Goal: Find specific page/section: Find specific page/section

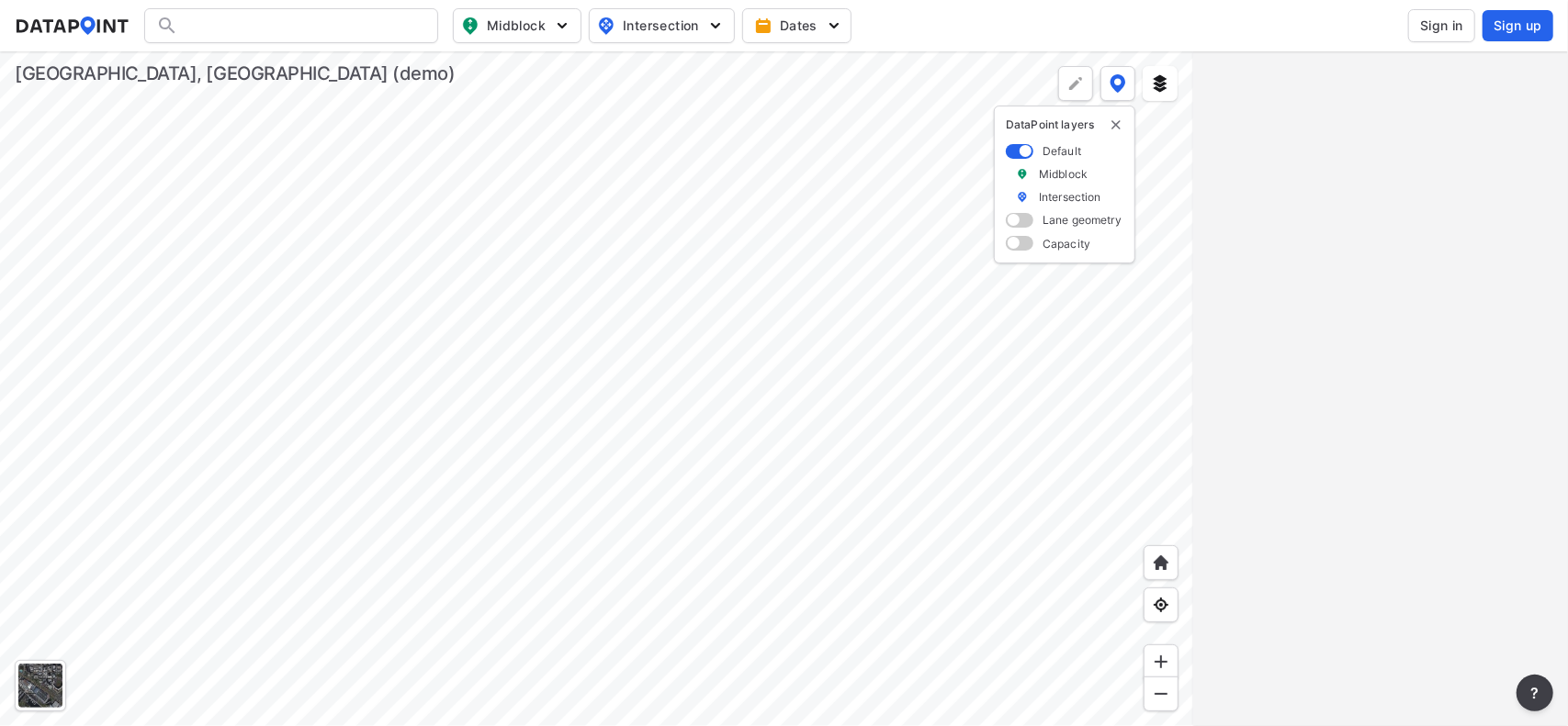
click at [734, 335] on div at bounding box center [596, 388] width 1193 height 674
click at [571, 26] on button "Midblock" at bounding box center [517, 25] width 128 height 35
click at [491, 18] on span "Midblock" at bounding box center [515, 26] width 108 height 22
click at [499, 18] on span "Midblock" at bounding box center [515, 26] width 108 height 22
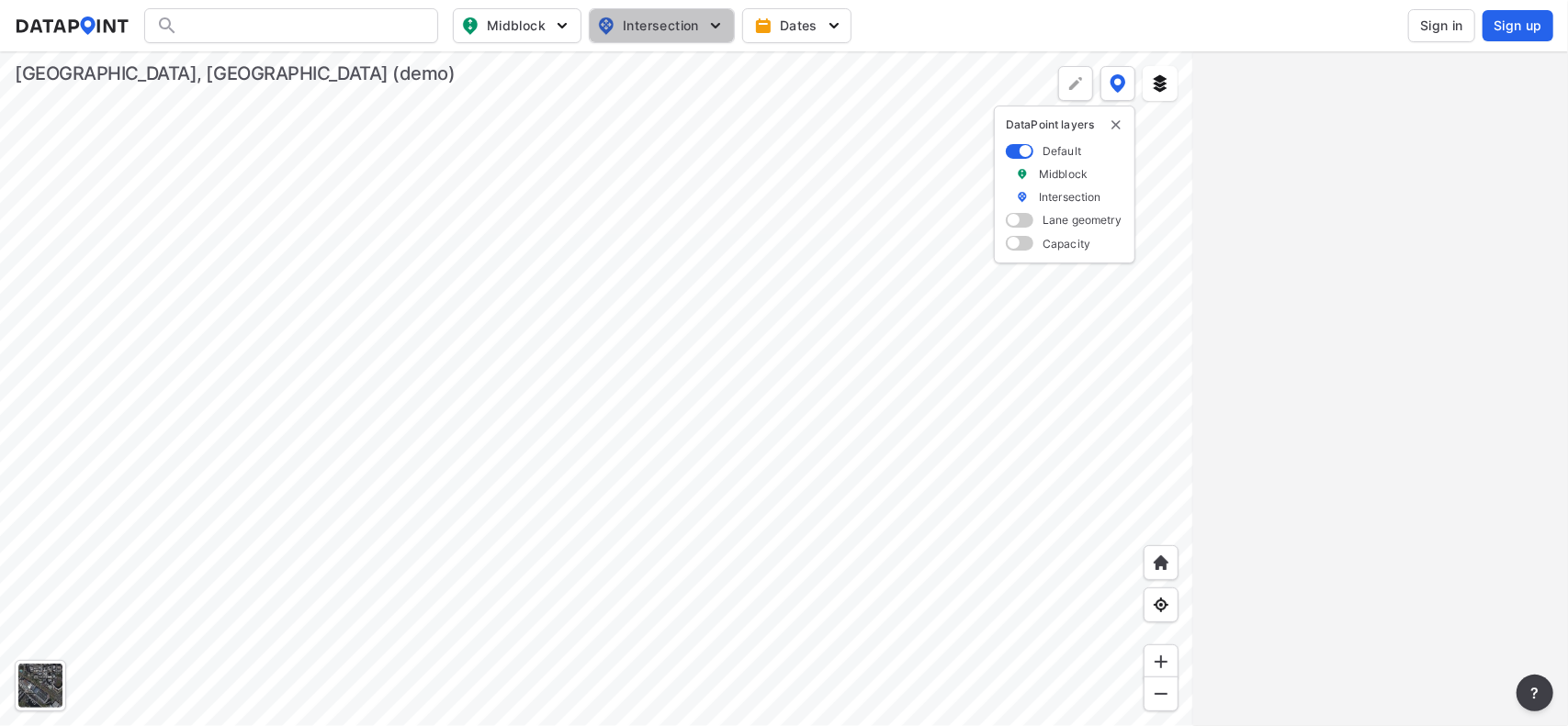
click at [642, 20] on span "Intersection" at bounding box center [660, 26] width 126 height 22
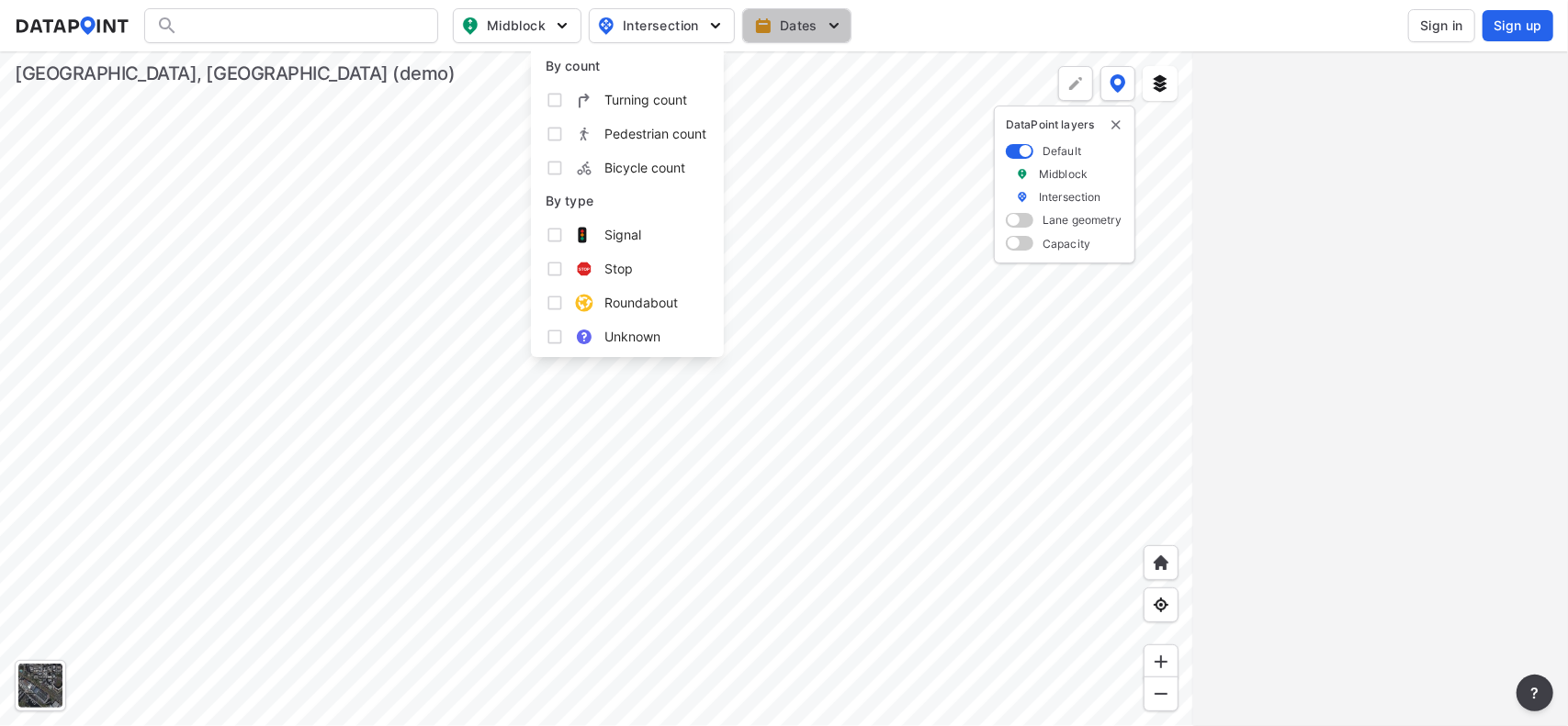
click at [815, 17] on span "Dates" at bounding box center [799, 26] width 81 height 18
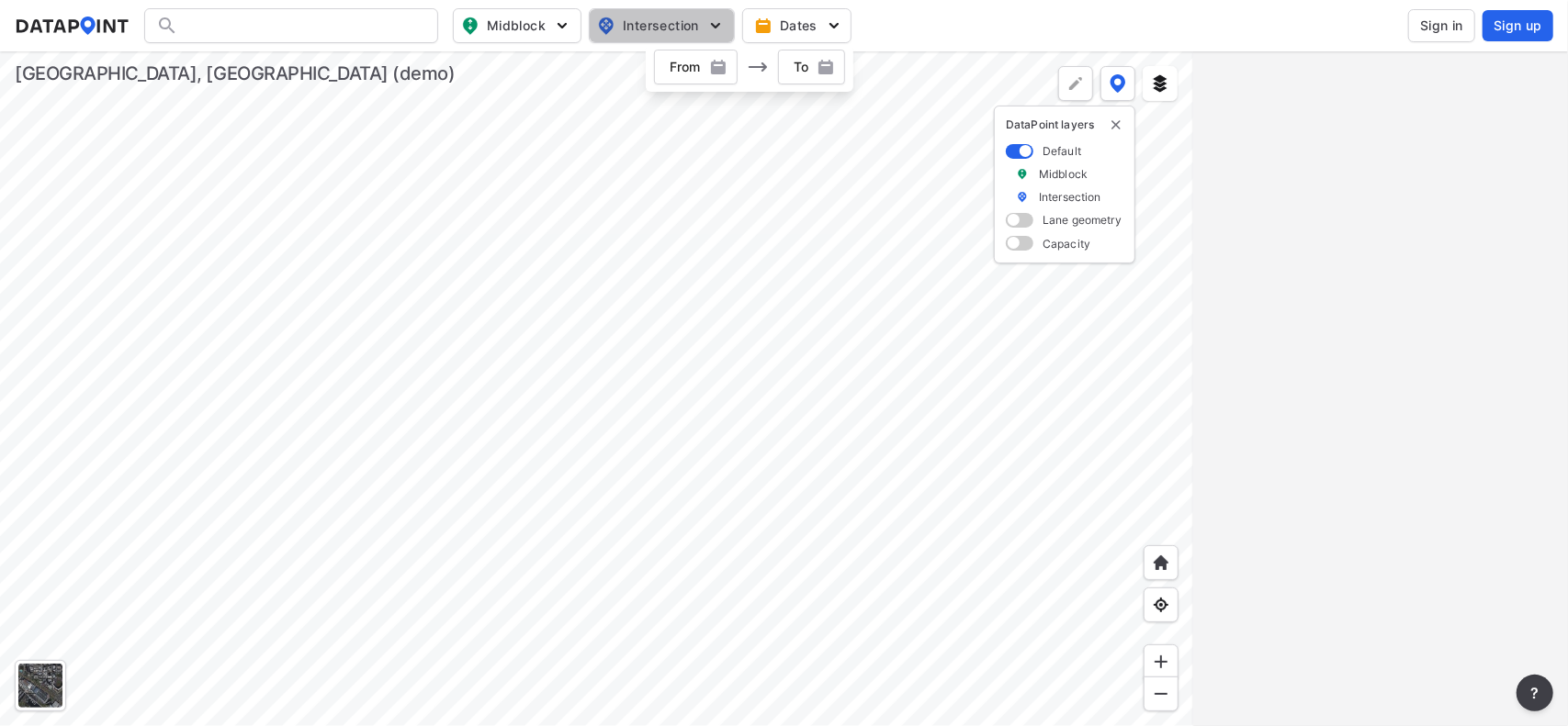
click at [666, 41] on button "Intersection" at bounding box center [661, 25] width 146 height 35
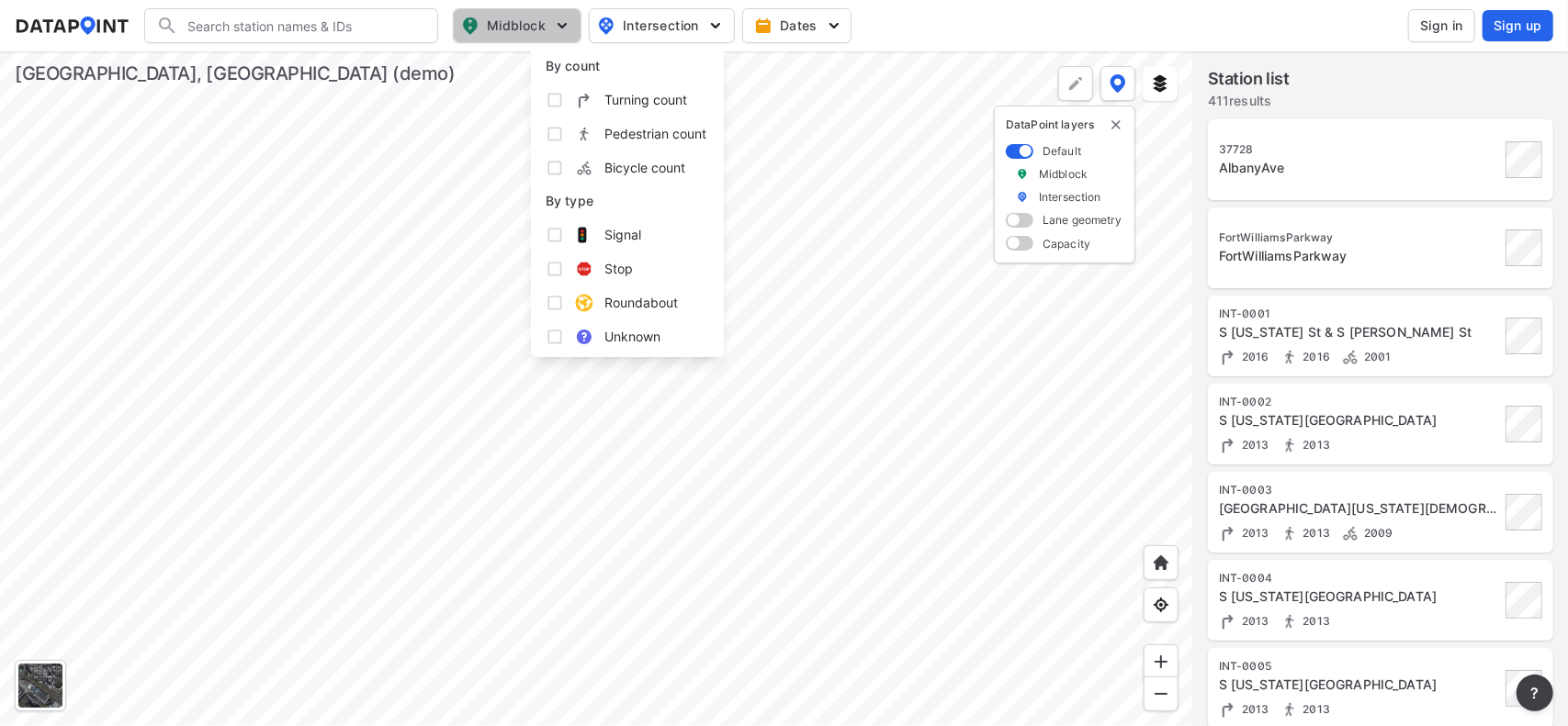
click at [520, 32] on span "Midblock" at bounding box center [515, 26] width 108 height 22
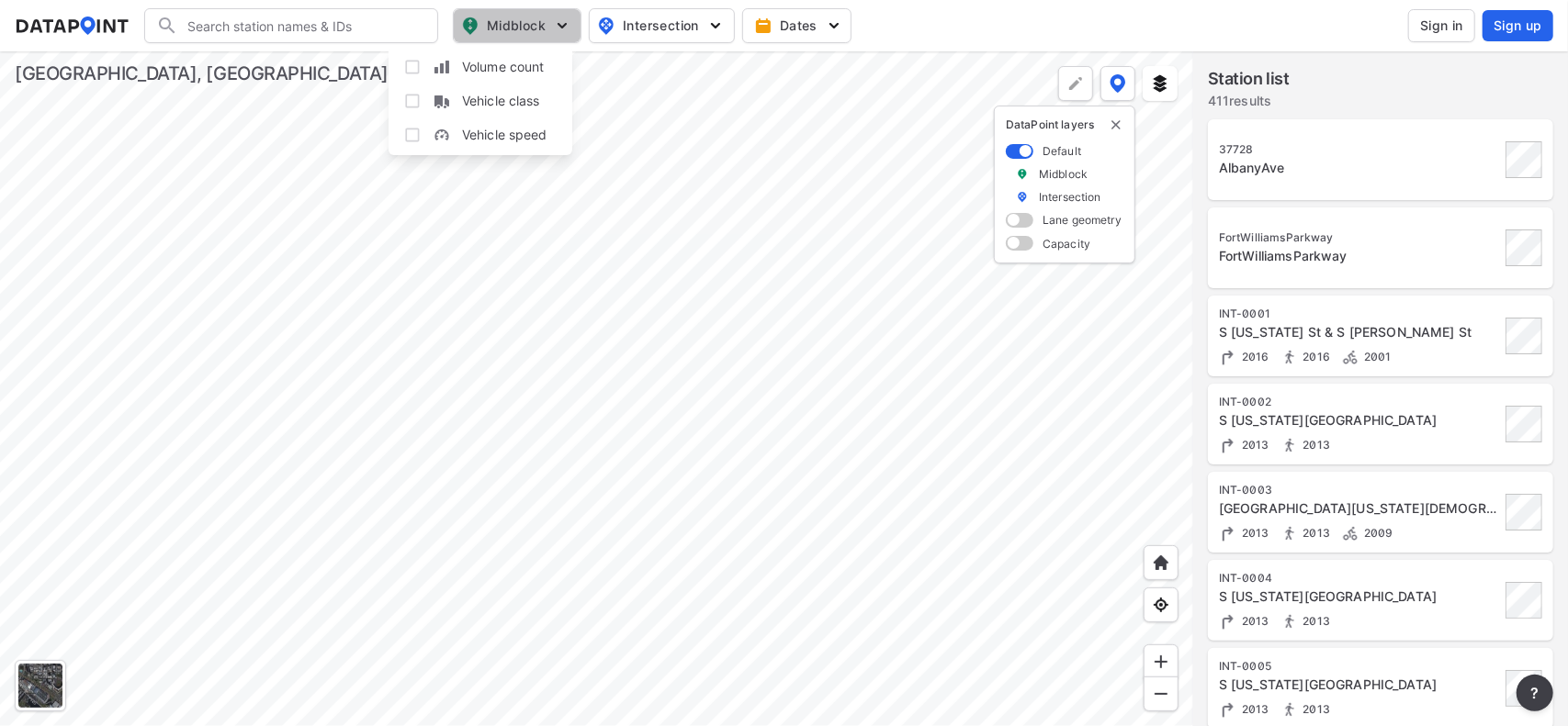
click at [520, 32] on span "Midblock" at bounding box center [515, 26] width 108 height 22
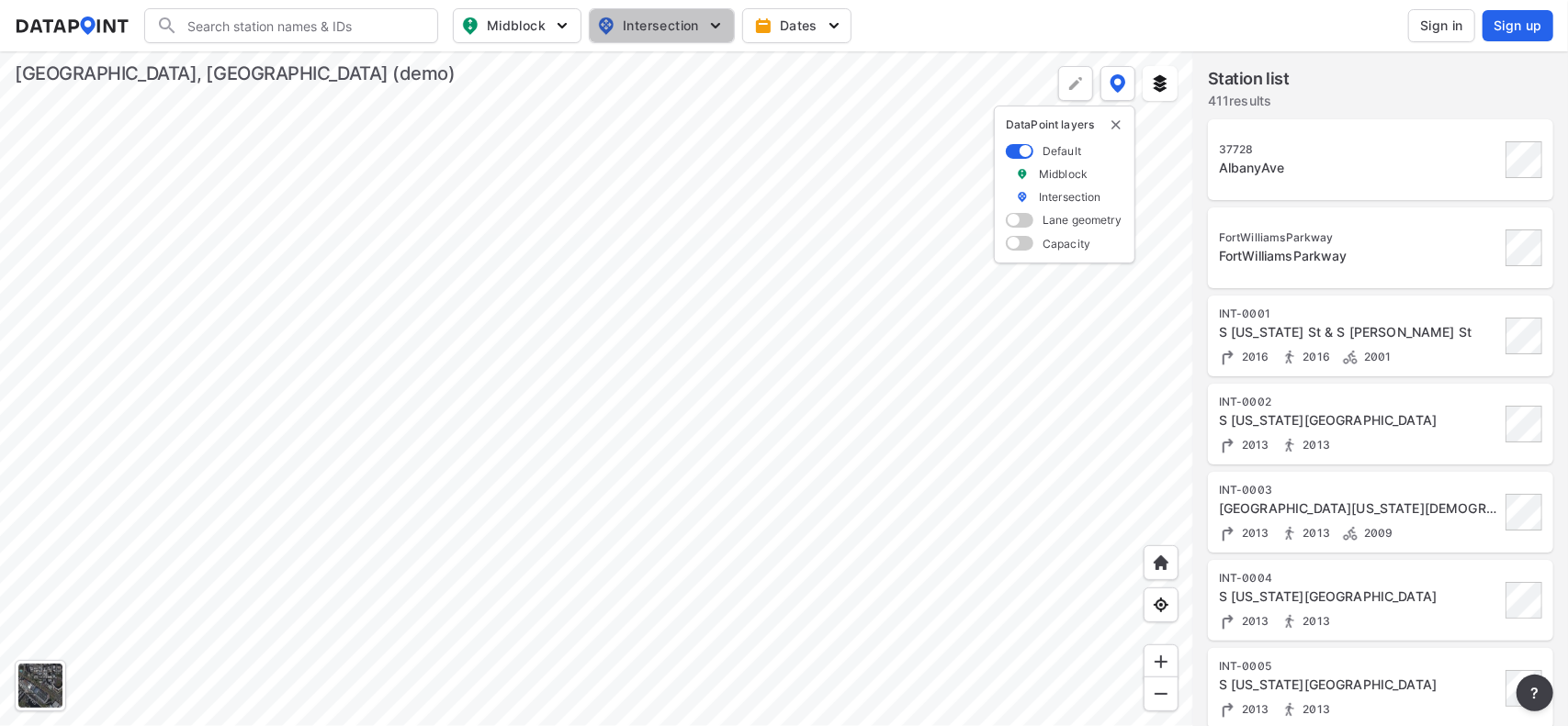
click at [698, 27] on span "Intersection" at bounding box center [660, 26] width 126 height 22
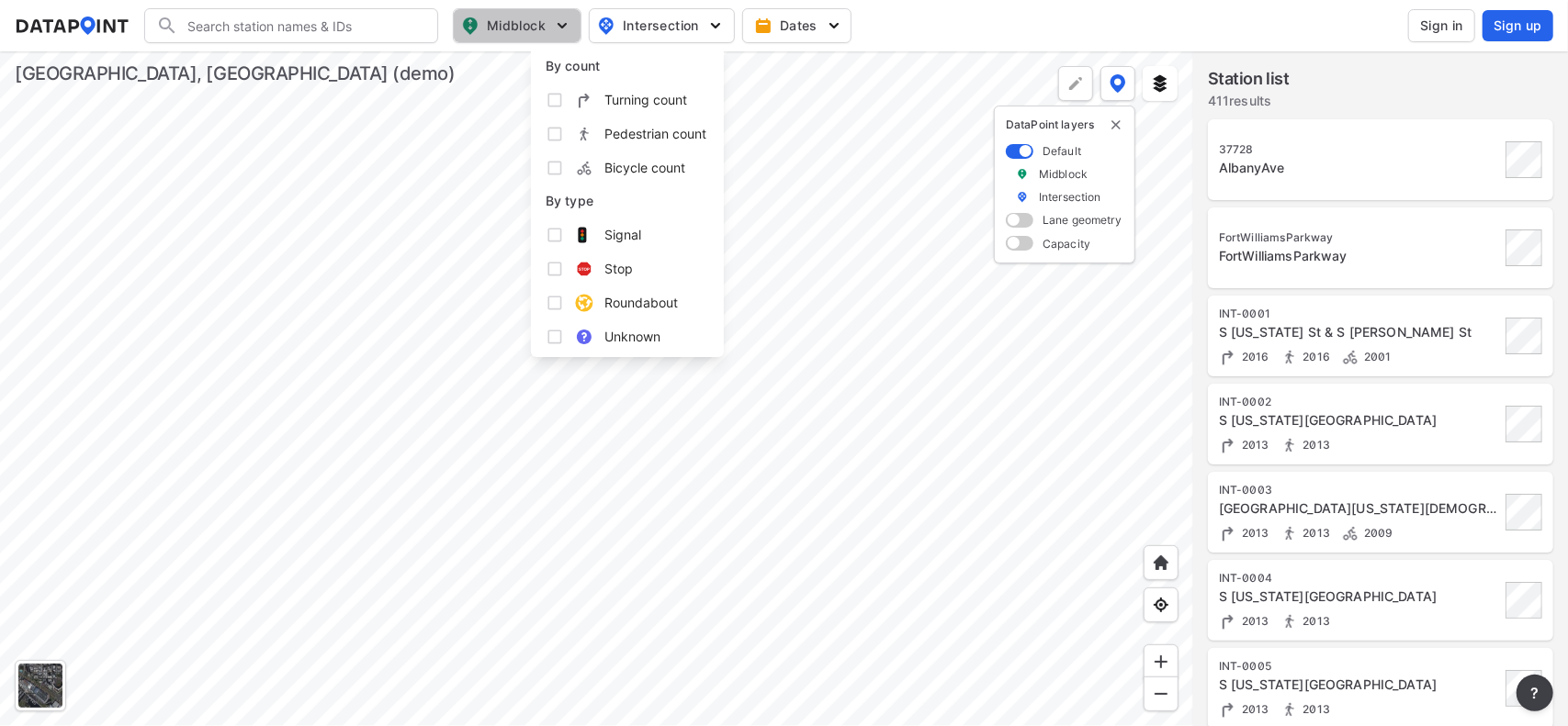
click at [558, 21] on img "button" at bounding box center [561, 26] width 18 height 18
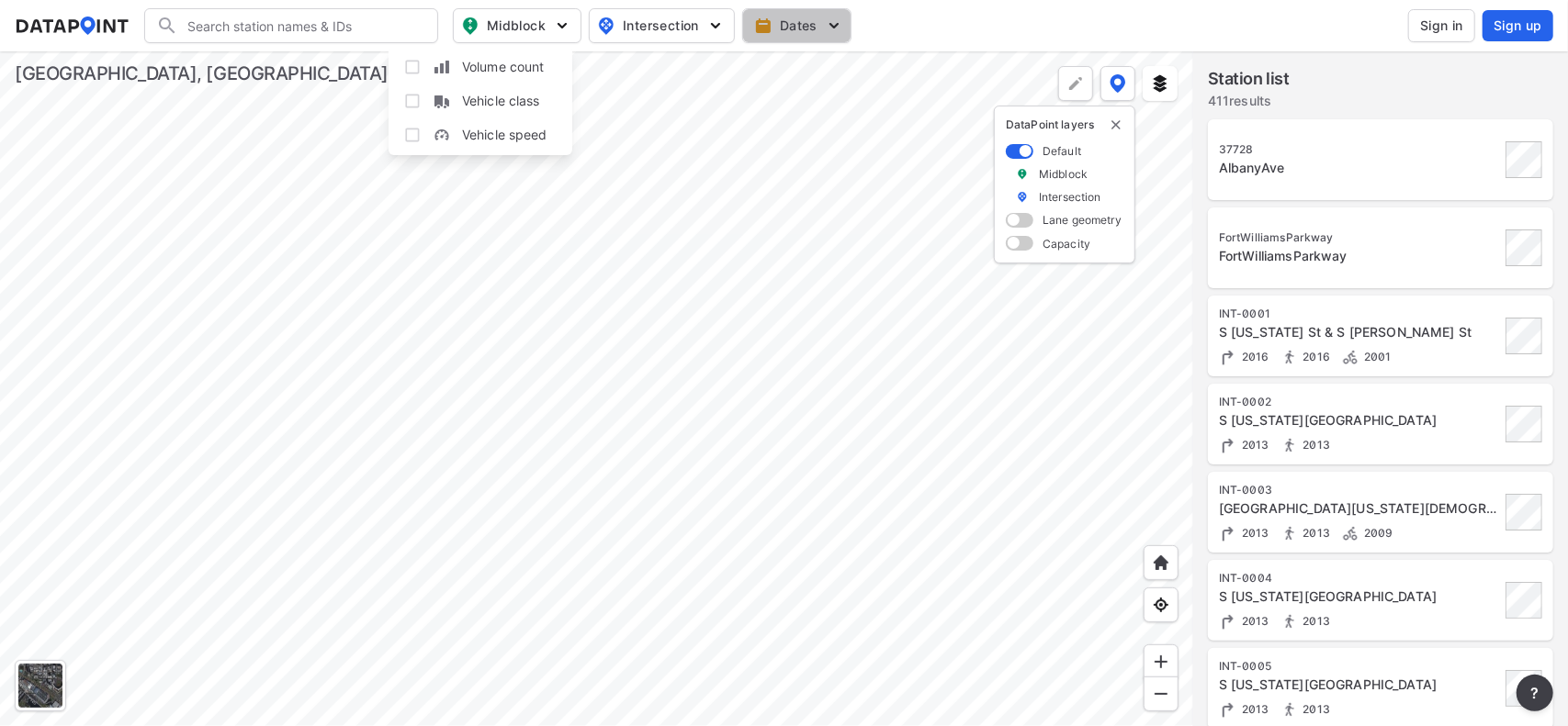
click at [804, 32] on span "Dates" at bounding box center [799, 26] width 81 height 18
click at [720, 70] on img "button" at bounding box center [718, 67] width 18 height 18
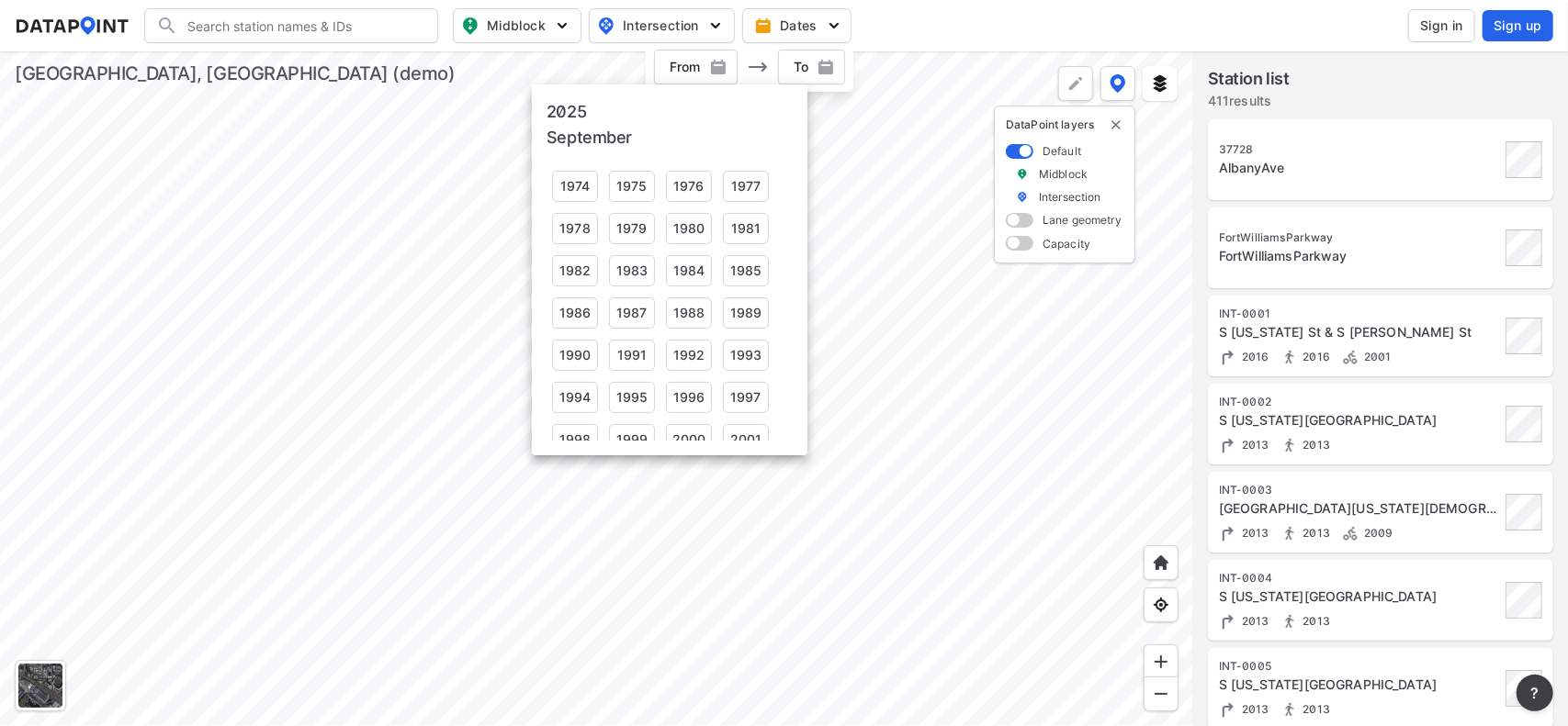
scroll to position [273, 0]
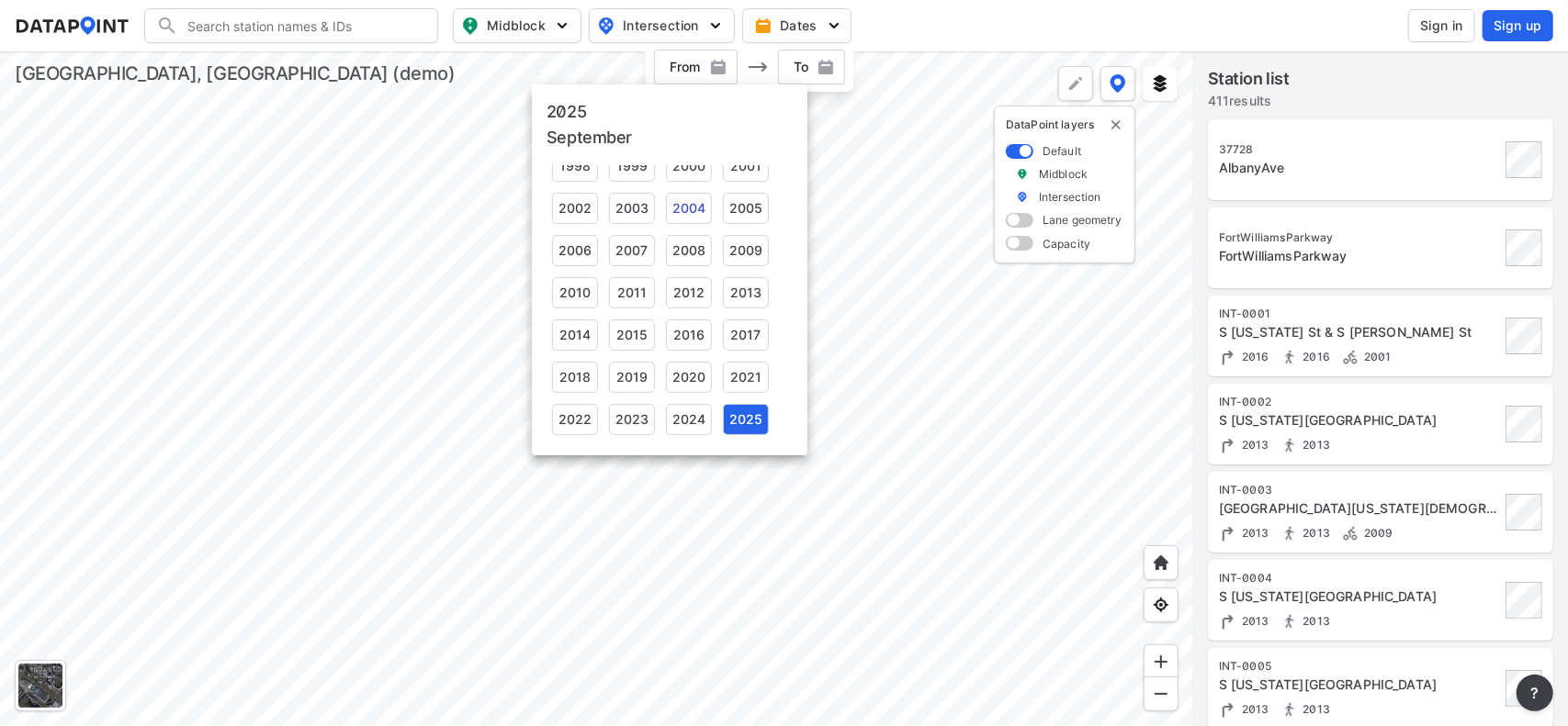
click at [704, 216] on div "2004" at bounding box center [689, 208] width 46 height 31
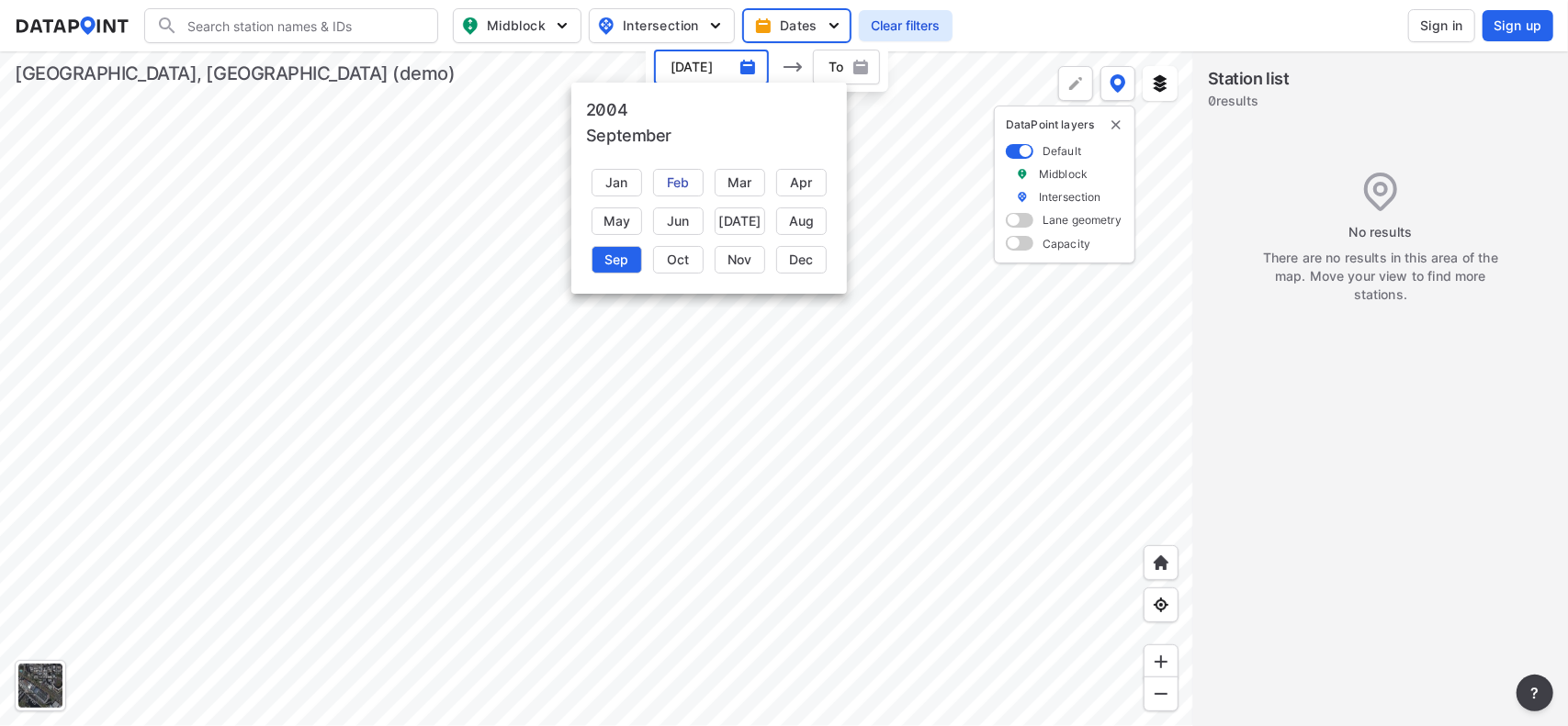
click at [673, 195] on div "Feb" at bounding box center [678, 183] width 51 height 28
type input "[DATE]"
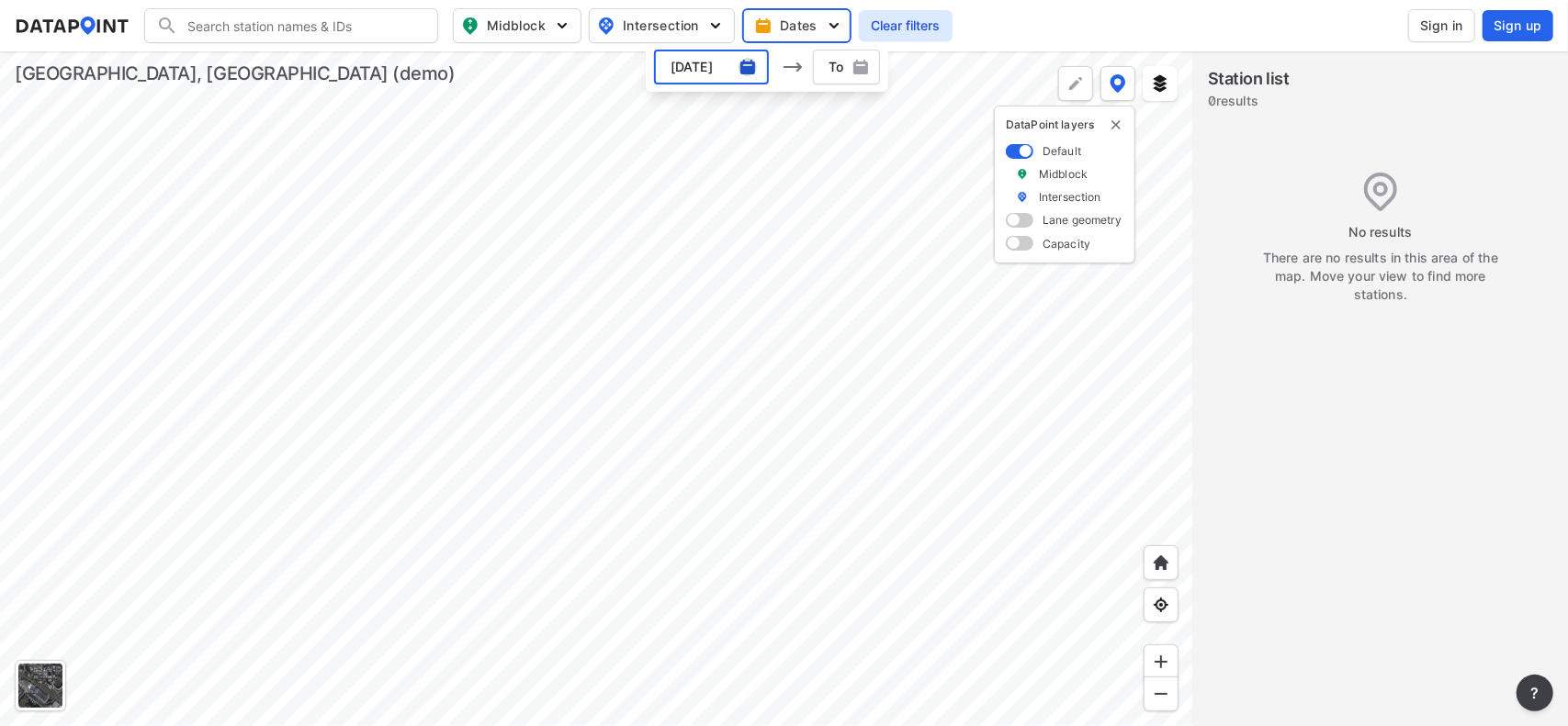
click at [744, 71] on img "button" at bounding box center [747, 67] width 18 height 18
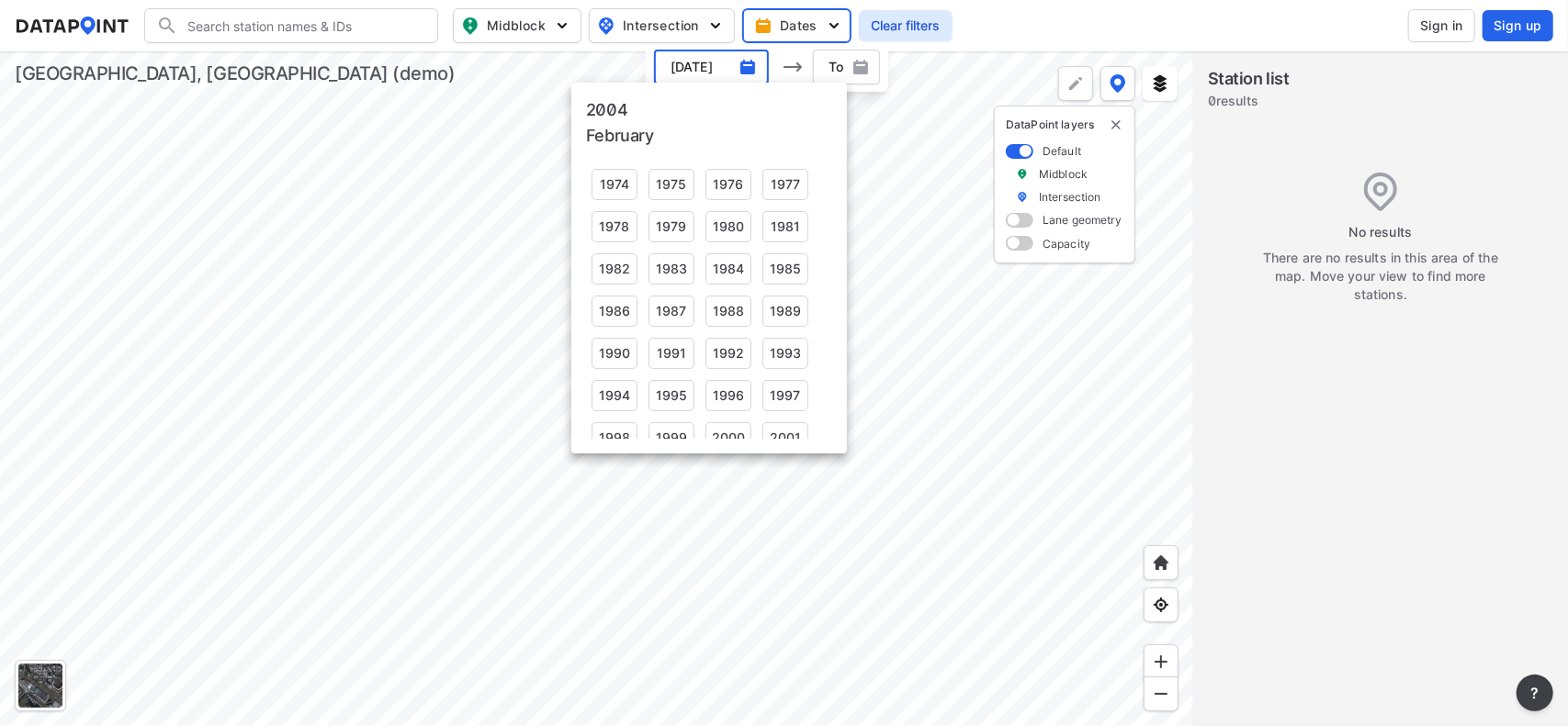
scroll to position [179, 0]
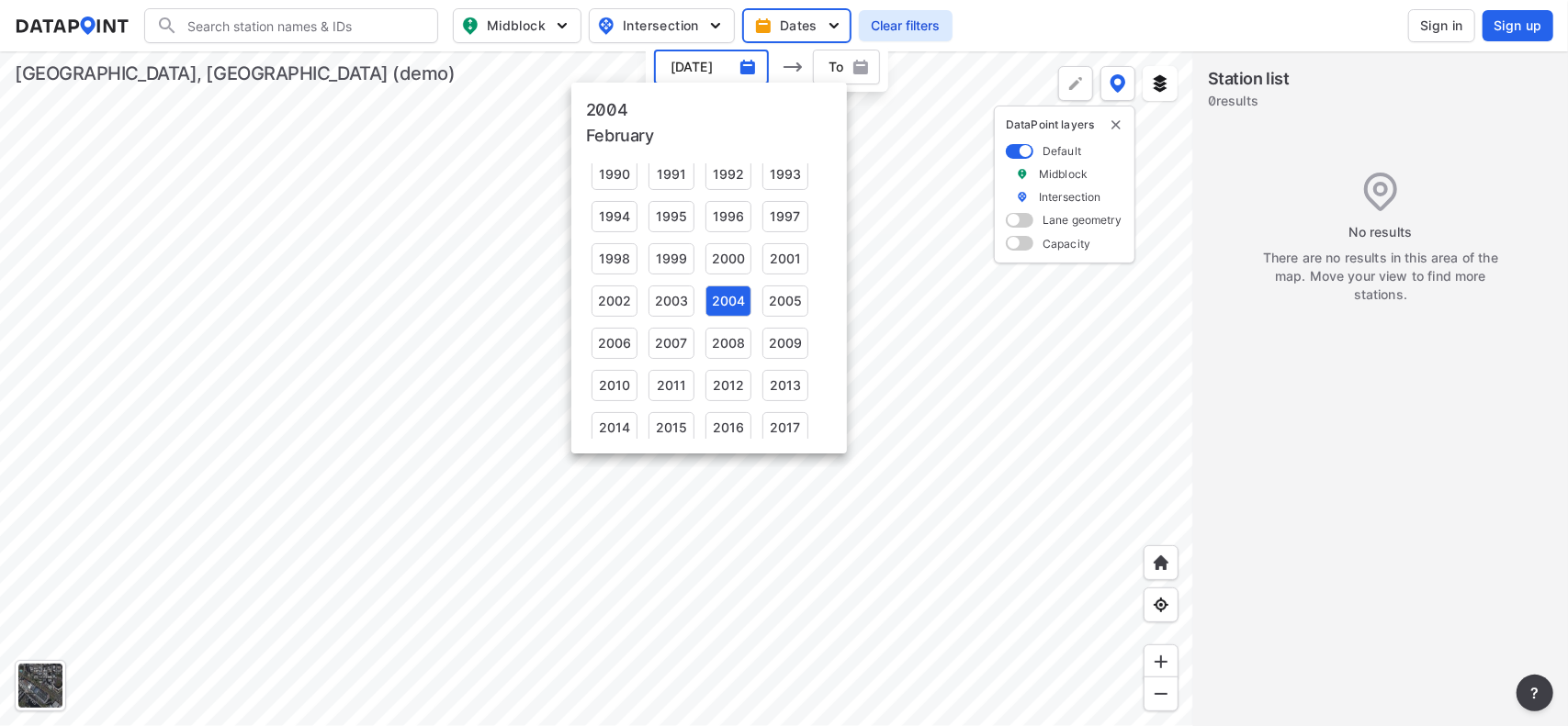
click at [512, 148] on div at bounding box center [784, 363] width 1568 height 726
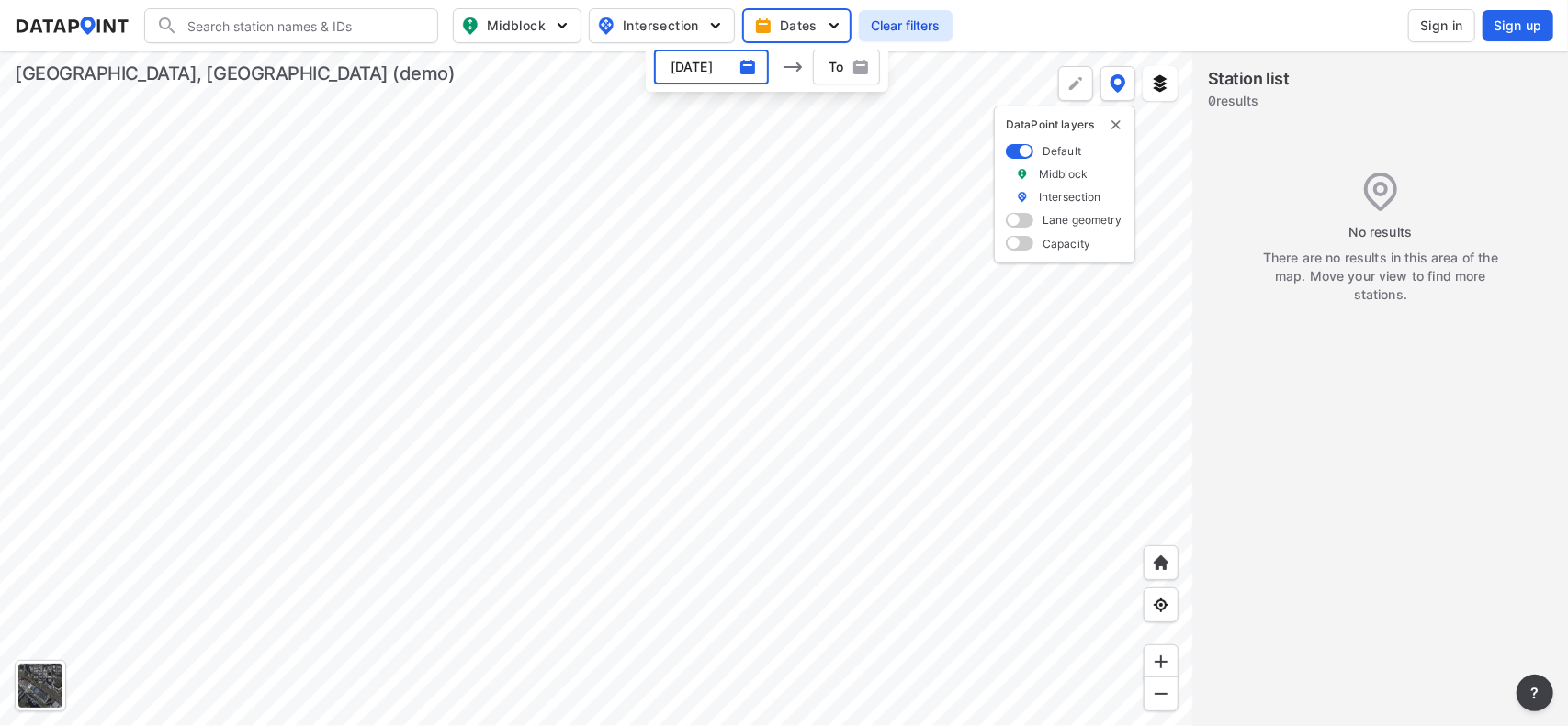
drag, startPoint x: 593, startPoint y: 8, endPoint x: 685, endPoint y: 44, distance: 98.8
click at [690, 44] on body "Search Please enter a search term. Midblock Intersection Dates [DATE] ​ To To C…" at bounding box center [784, 390] width 1568 height 781
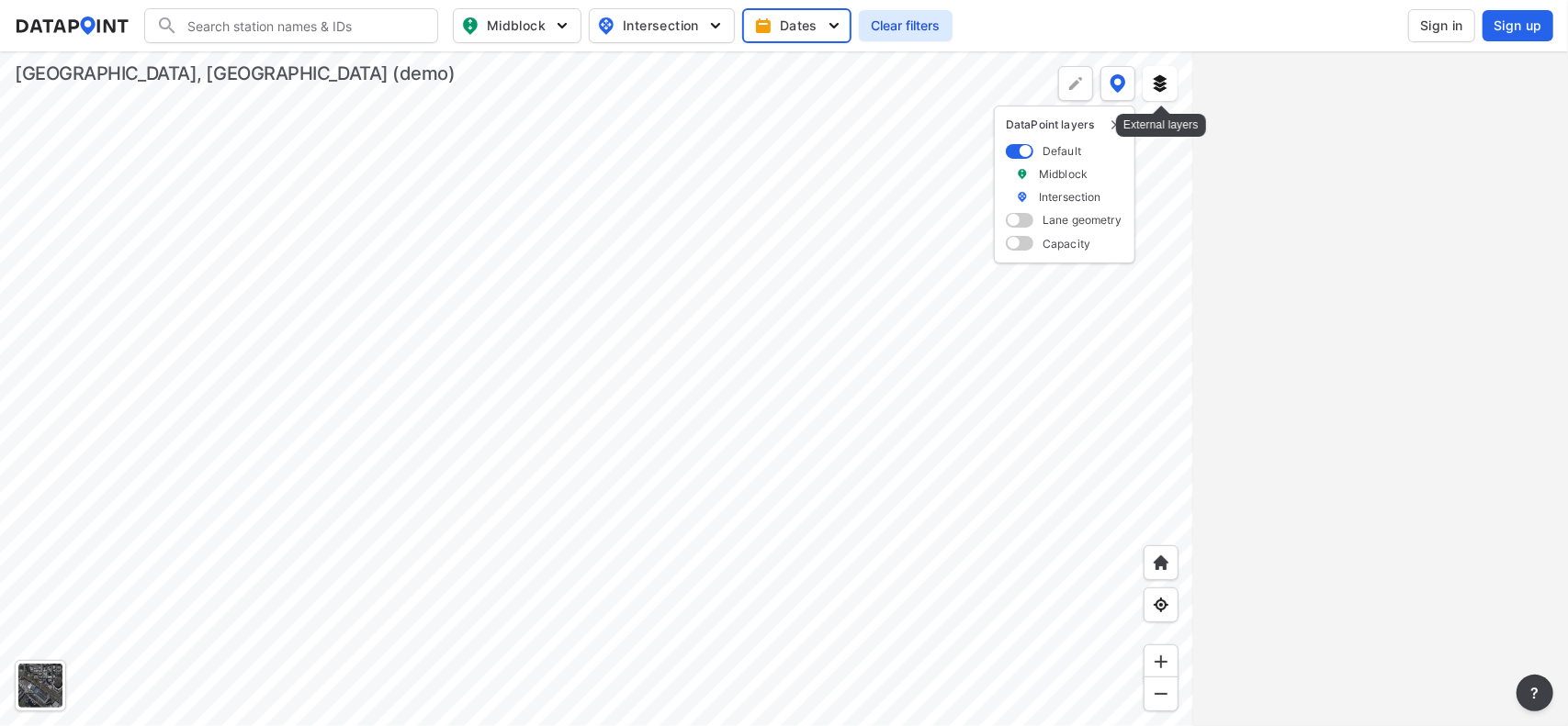
click at [1158, 87] on img at bounding box center [1160, 83] width 18 height 18
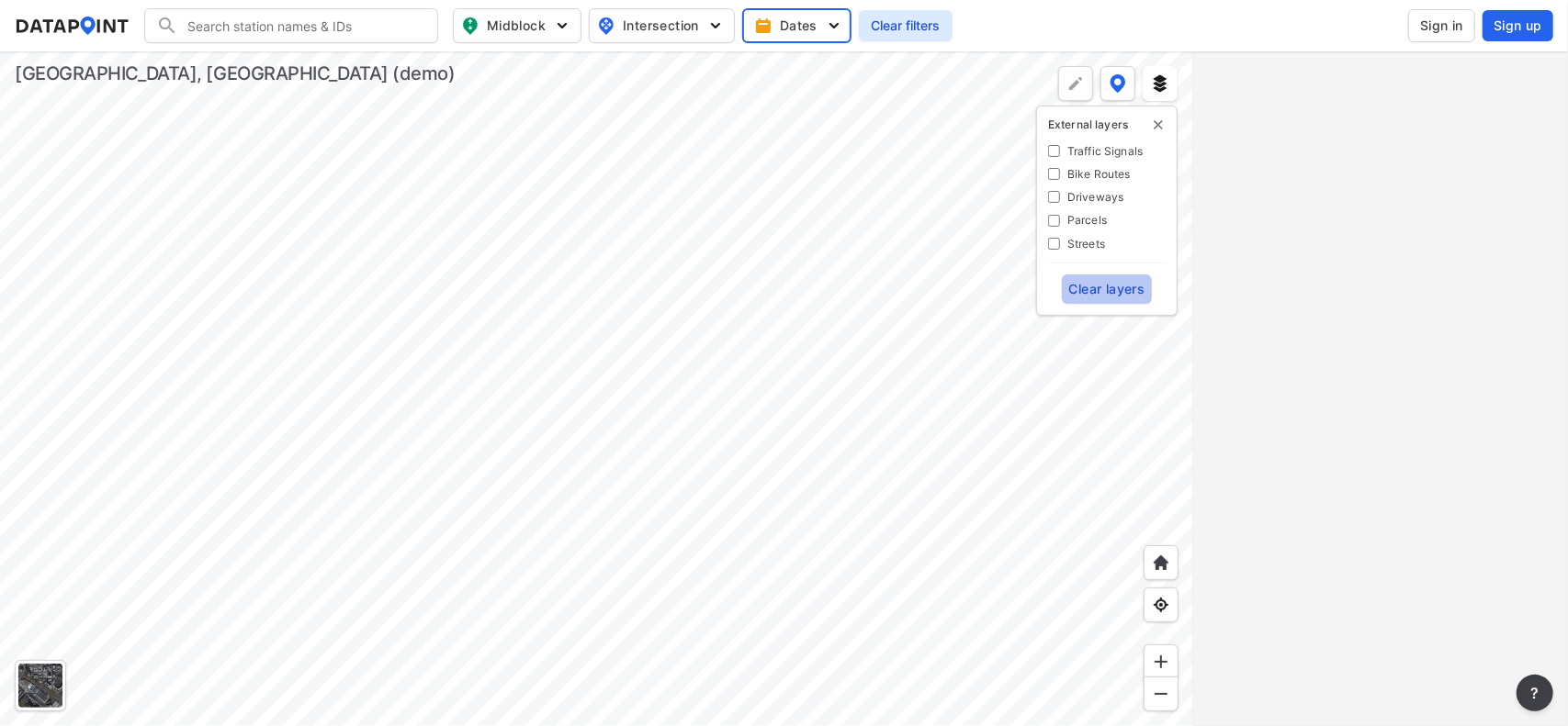
click at [1110, 289] on span "Clear layers" at bounding box center [1107, 289] width 77 height 18
click at [728, 140] on div at bounding box center [596, 388] width 1193 height 674
click at [789, 13] on button "Dates" at bounding box center [797, 25] width 109 height 35
click at [744, 64] on img "button" at bounding box center [747, 67] width 18 height 18
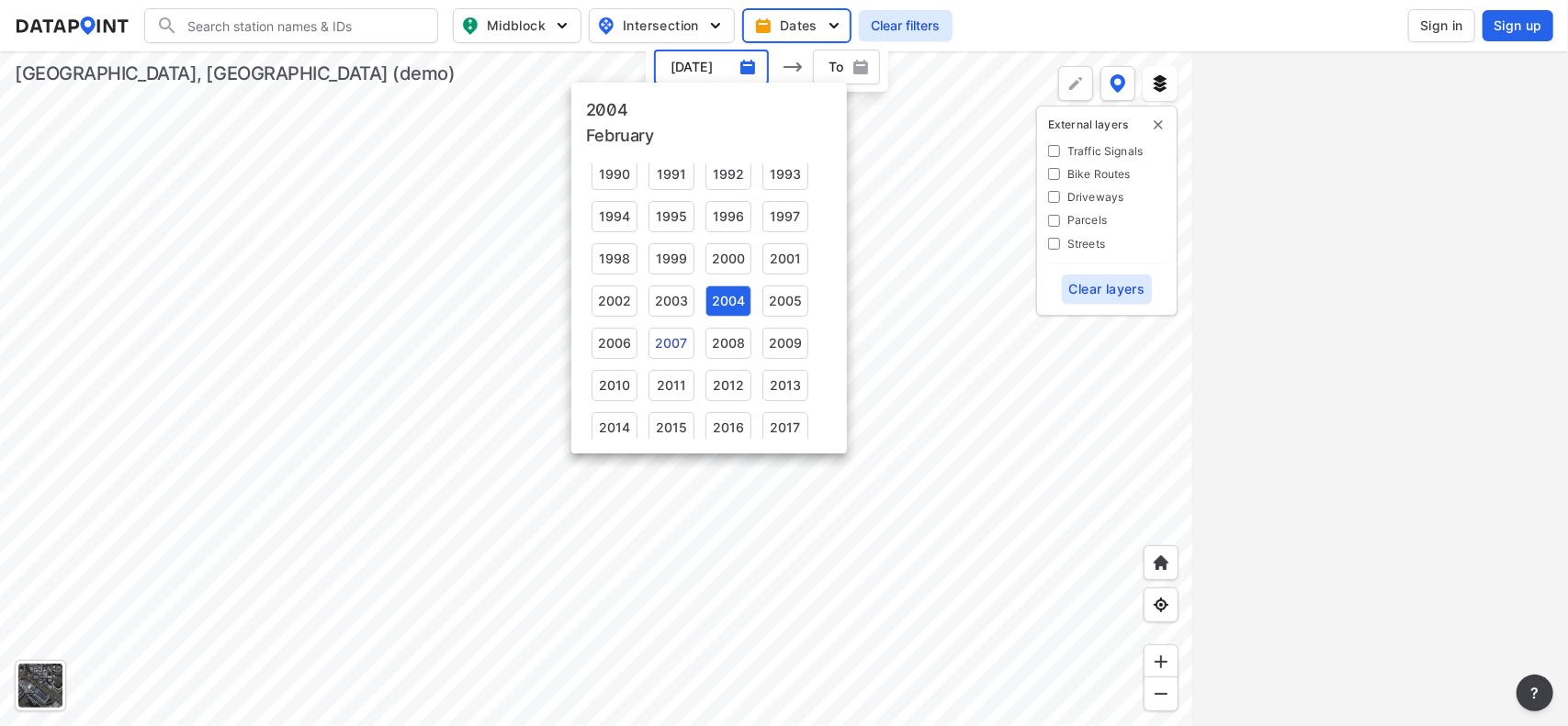
click at [693, 343] on div "2007" at bounding box center [672, 343] width 46 height 31
type input "[DATE]"
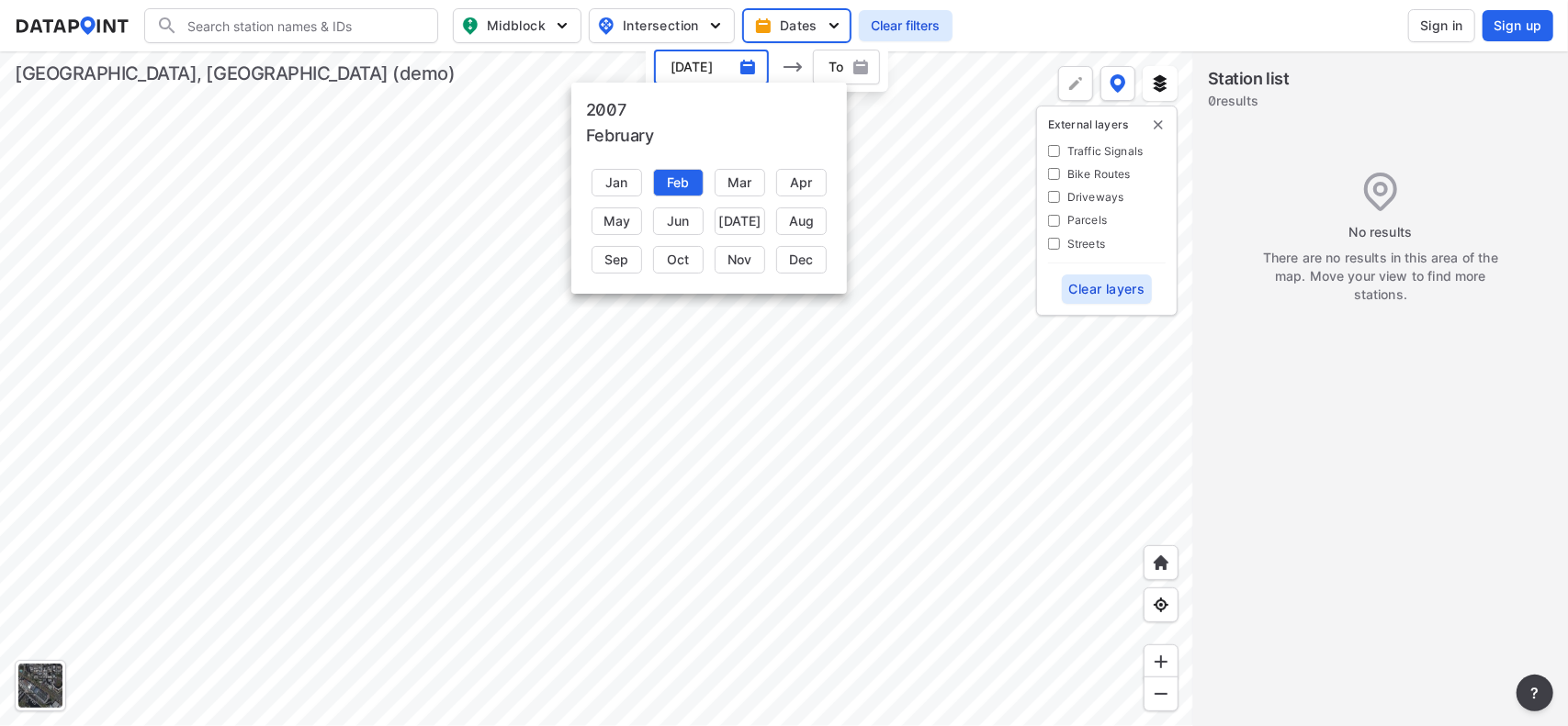
click at [893, 295] on div at bounding box center [784, 363] width 1568 height 726
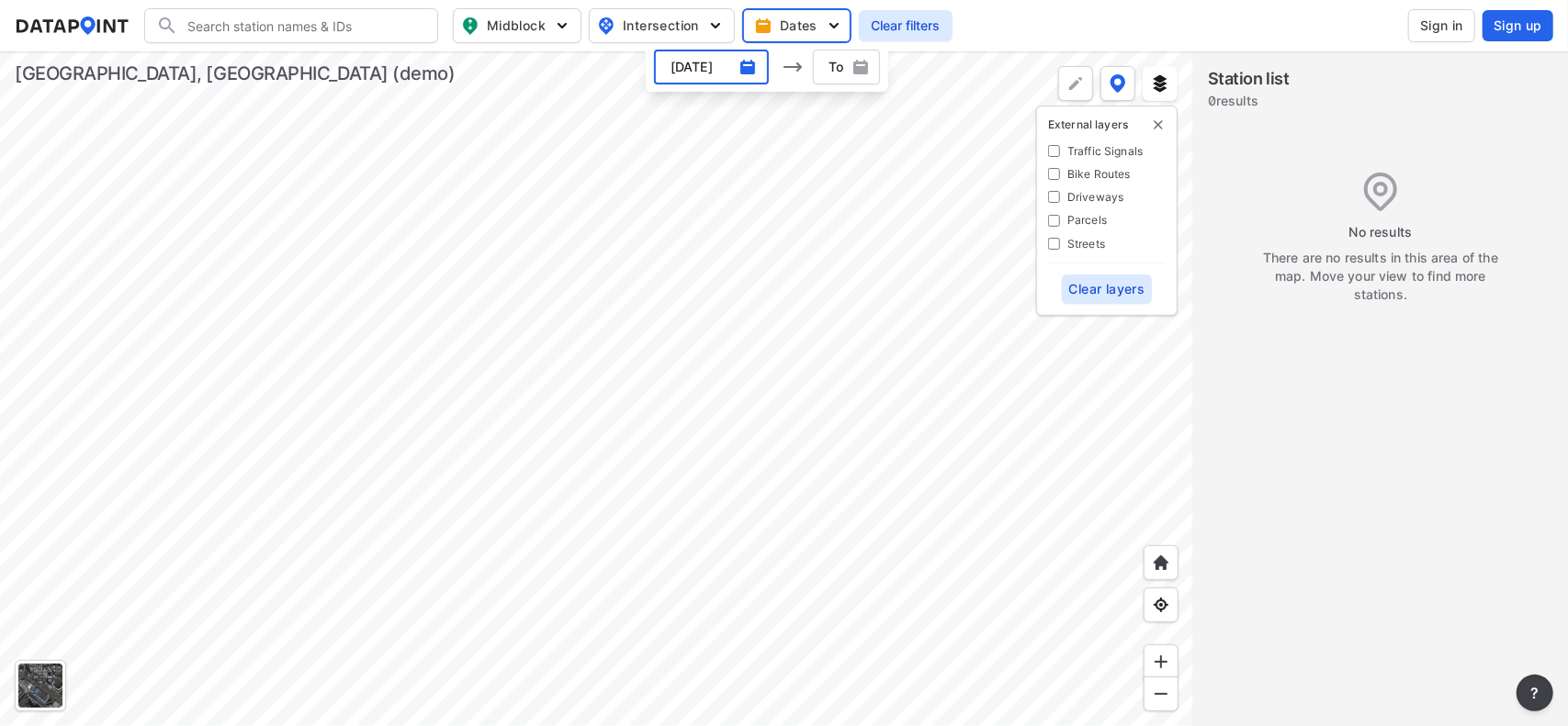
click at [872, 27] on span "Clear filters" at bounding box center [905, 26] width 72 height 18
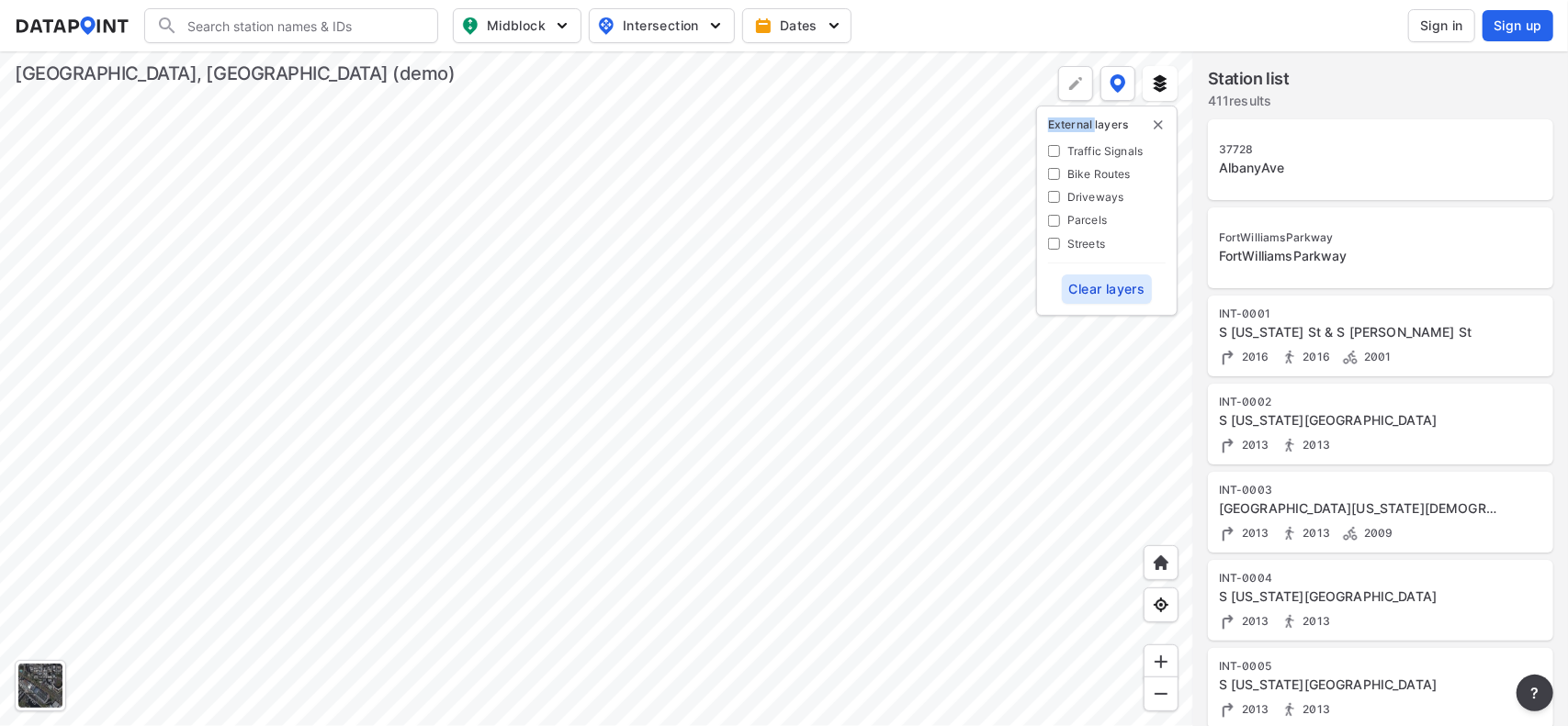
click at [872, 27] on div "Search Please enter a search term. Midblock Intersection Dates Sign in Sign up" at bounding box center [784, 25] width 1538 height 35
click at [725, 305] on div at bounding box center [596, 388] width 1193 height 674
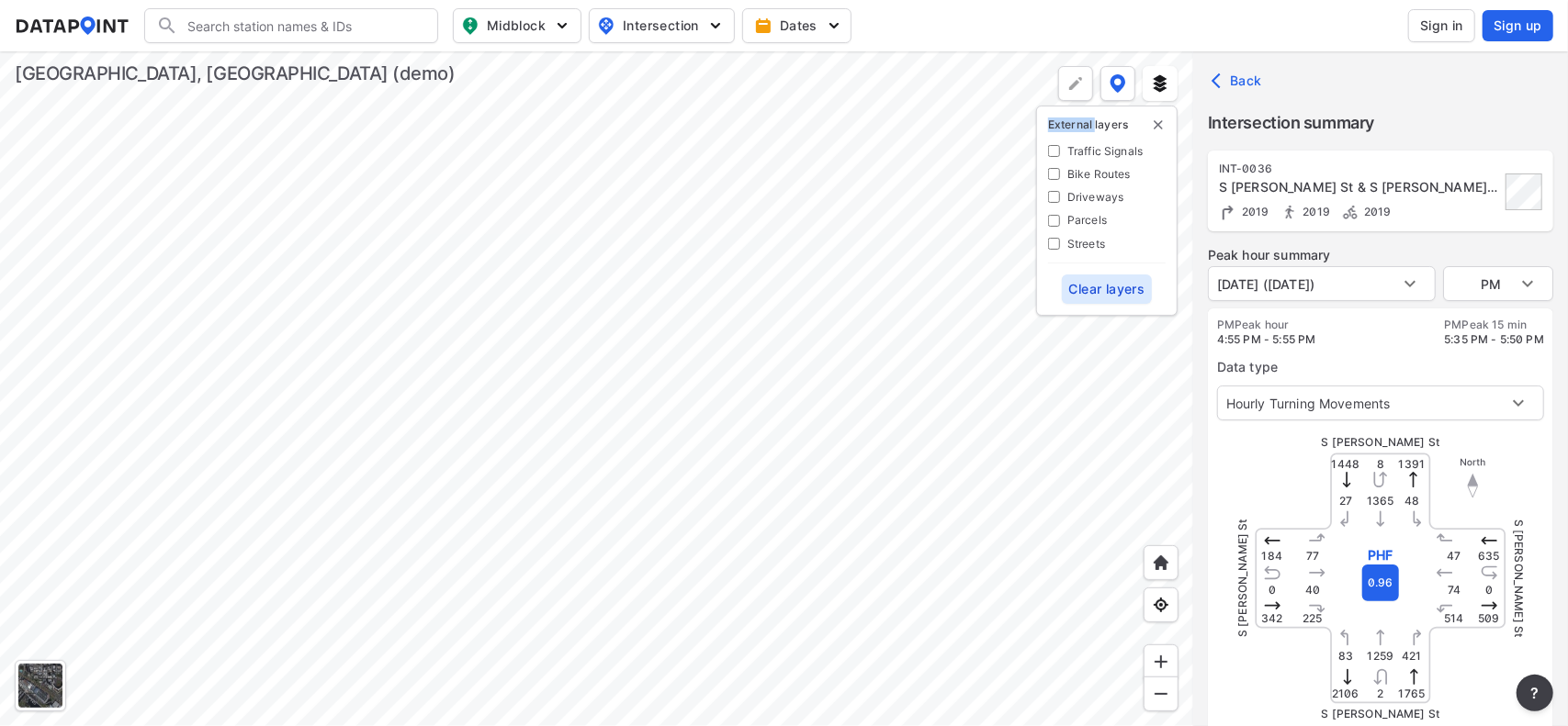
type input "673"
